Goal: Information Seeking & Learning: Learn about a topic

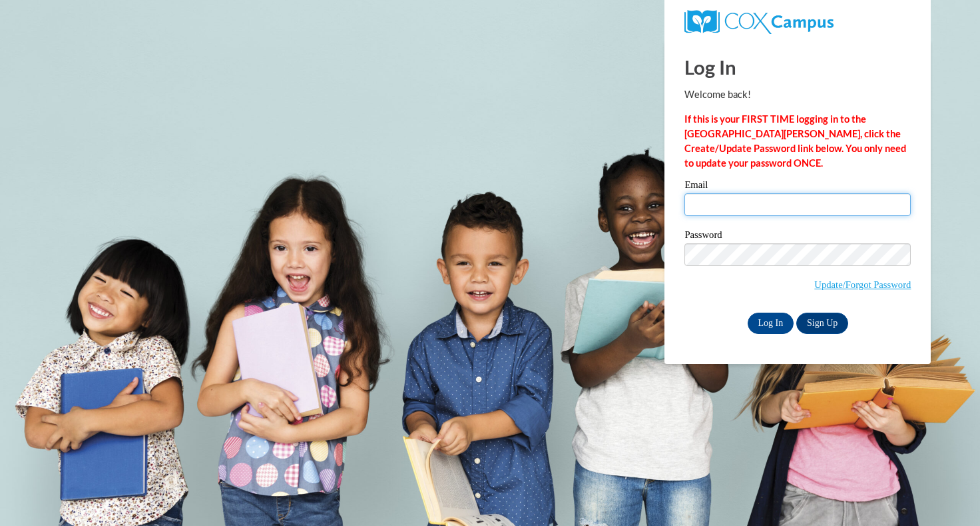
click at [855, 204] on input "Email" at bounding box center [798, 204] width 226 height 23
type input "louisana.wong@gmail.com"
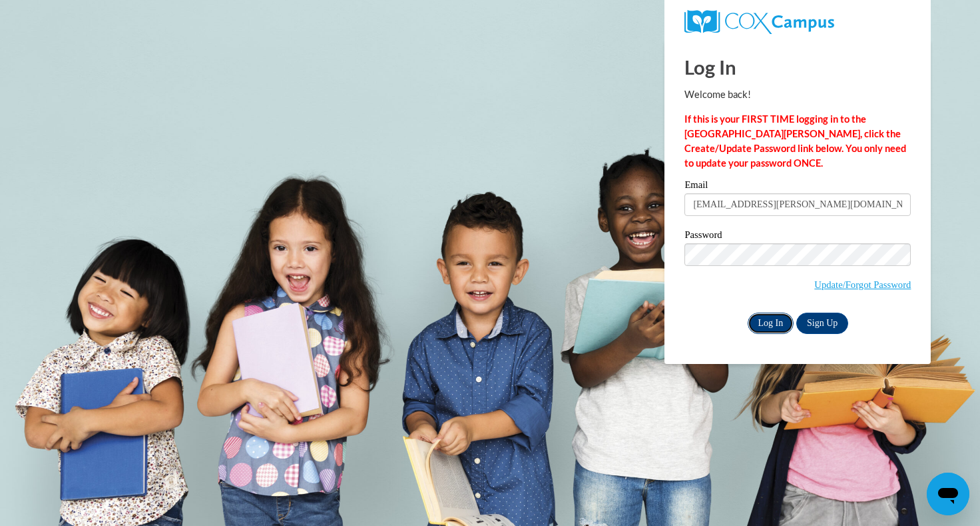
click at [767, 324] on input "Log In" at bounding box center [771, 322] width 47 height 21
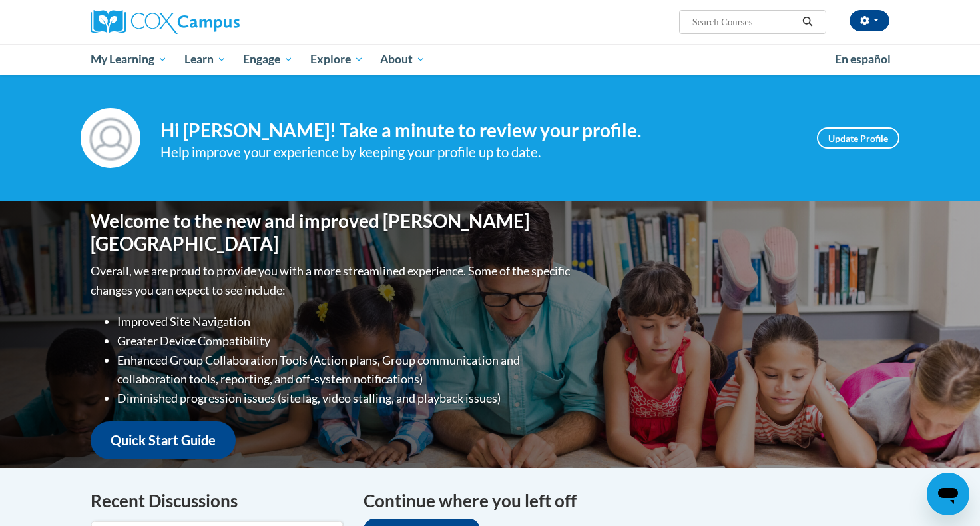
click at [674, 191] on div "Your profile Hi [PERSON_NAME]! Take a minute to review your profile. Help impro…" at bounding box center [490, 138] width 980 height 127
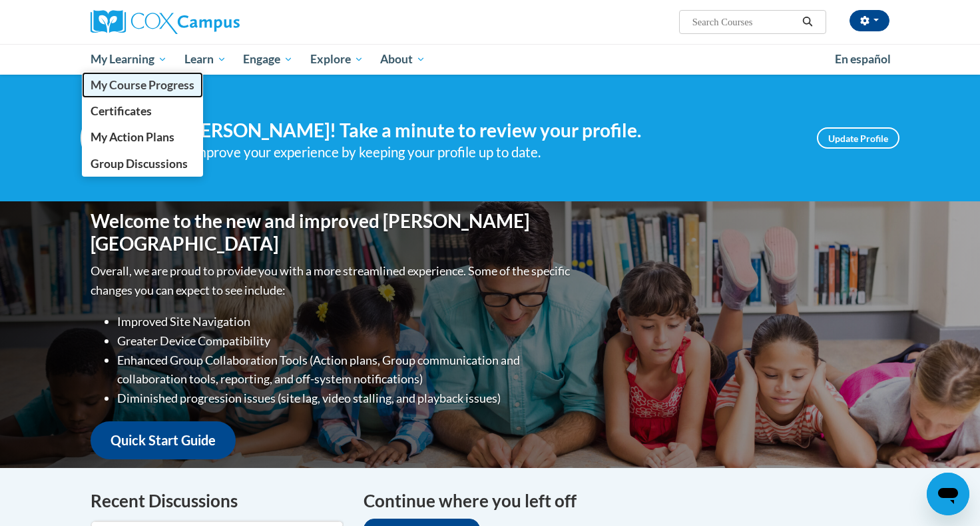
click at [143, 83] on span "My Course Progress" at bounding box center [143, 85] width 104 height 14
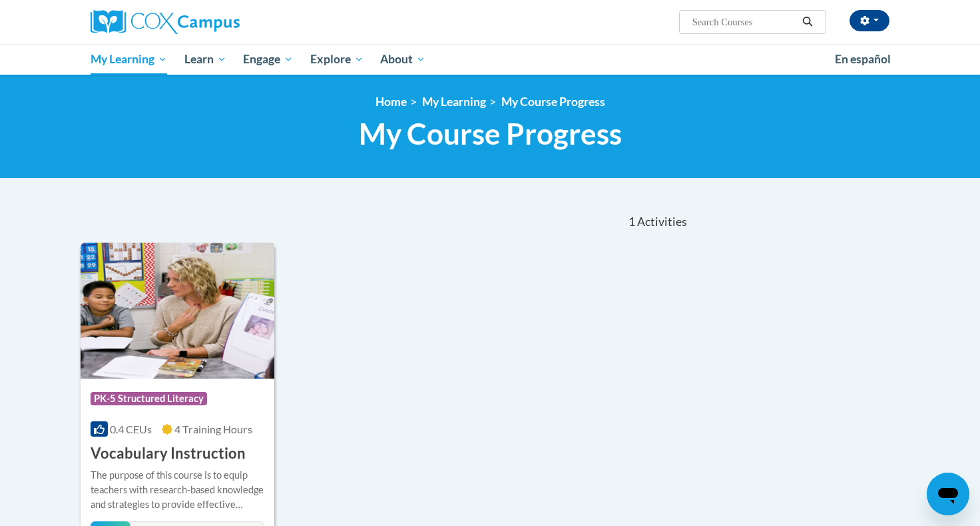
click at [134, 380] on div "Course Category: PK-5 Structured Literacy 0.4 CEUs 4 Training Hours COURSE Voca…" at bounding box center [178, 420] width 194 height 85
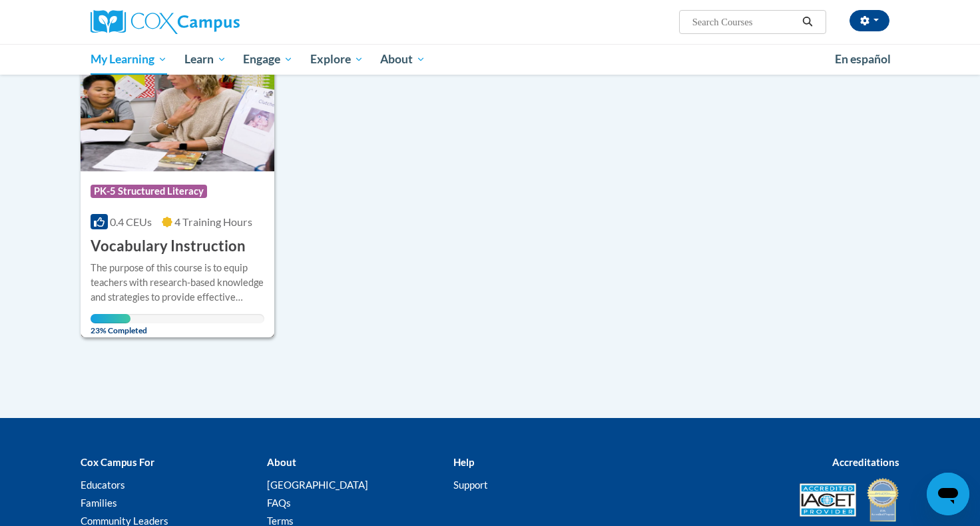
scroll to position [210, 0]
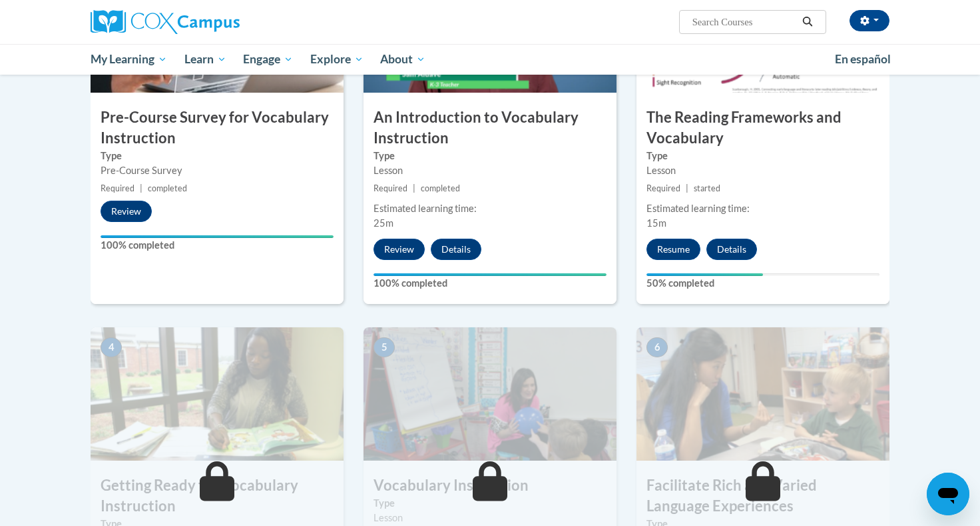
scroll to position [391, 0]
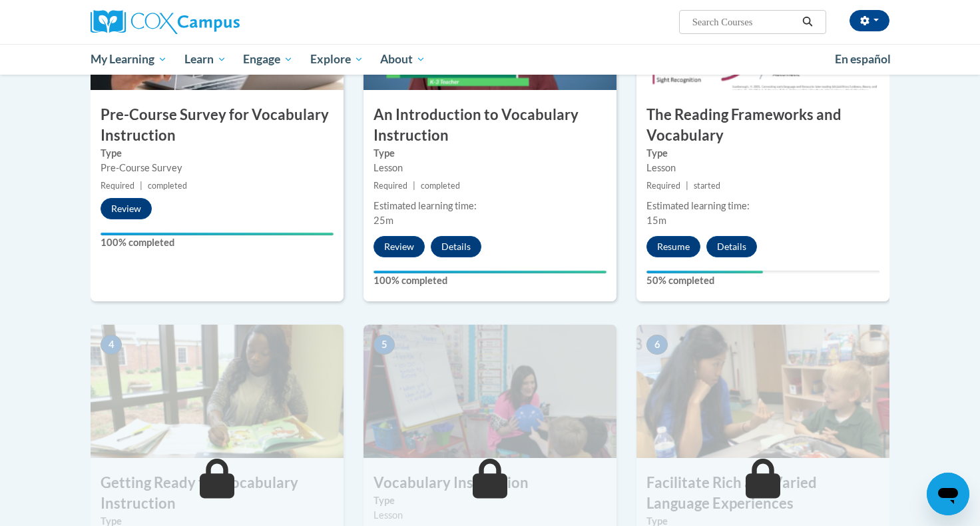
click at [765, 117] on h3 "The Reading Frameworks and Vocabulary" at bounding box center [763, 125] width 253 height 41
click at [679, 246] on button "Resume" at bounding box center [674, 246] width 54 height 21
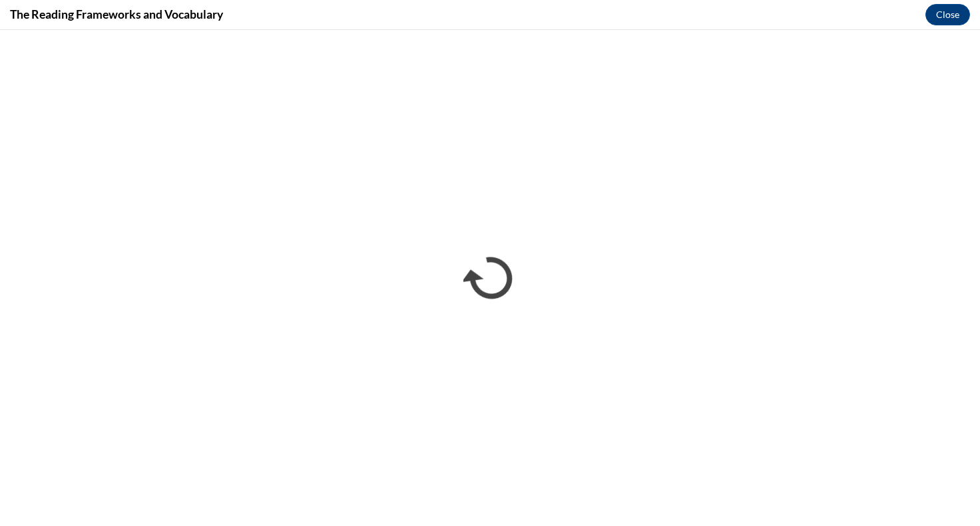
scroll to position [0, 0]
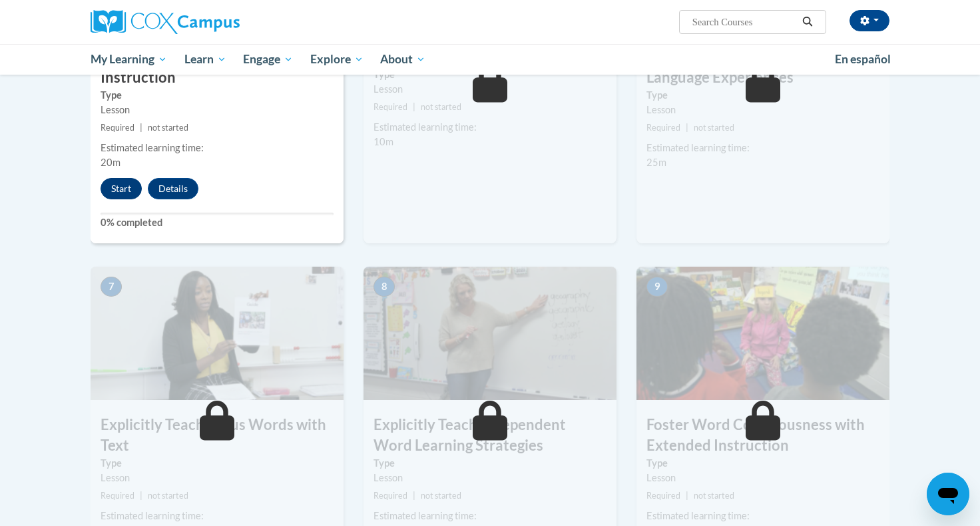
scroll to position [815, 0]
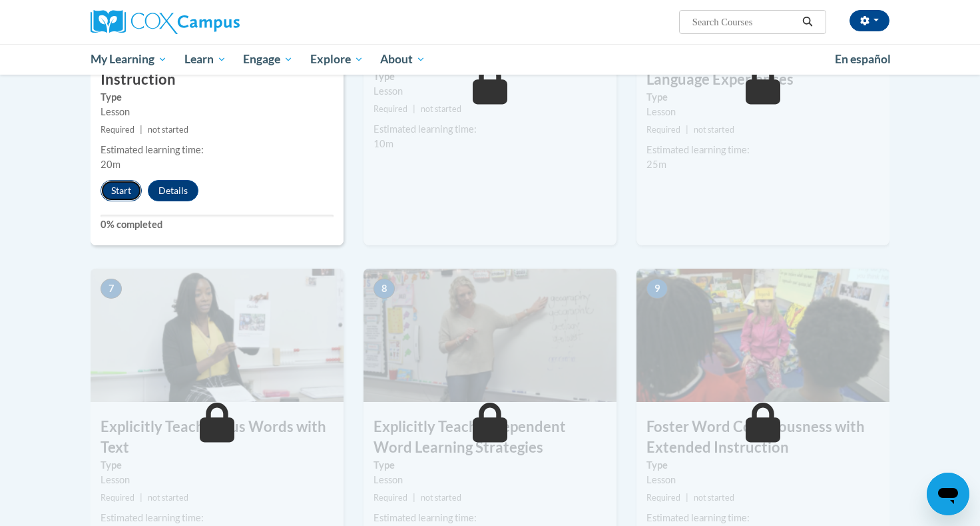
click at [127, 193] on button "Start" at bounding box center [121, 190] width 41 height 21
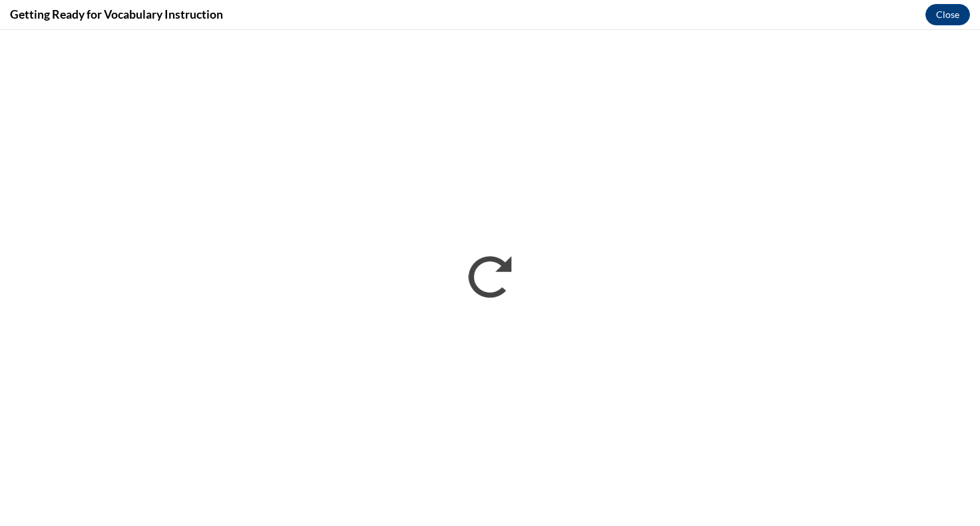
scroll to position [0, 0]
